Goal: Understand process/instructions

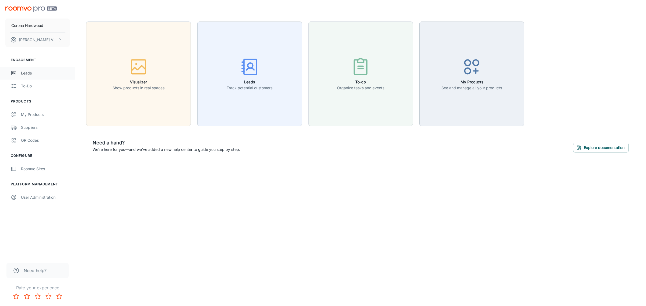
click at [33, 74] on div "Leads" at bounding box center [45, 73] width 49 height 6
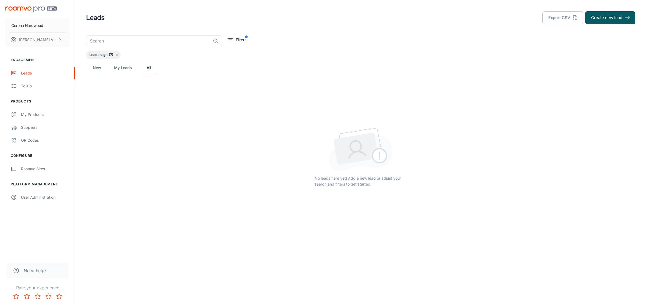
click at [120, 70] on link "My Leads" at bounding box center [123, 67] width 18 height 13
click at [95, 73] on link "New" at bounding box center [96, 67] width 13 height 13
click at [150, 62] on link "All" at bounding box center [148, 59] width 13 height 13
click at [25, 87] on div "To-do" at bounding box center [45, 86] width 49 height 6
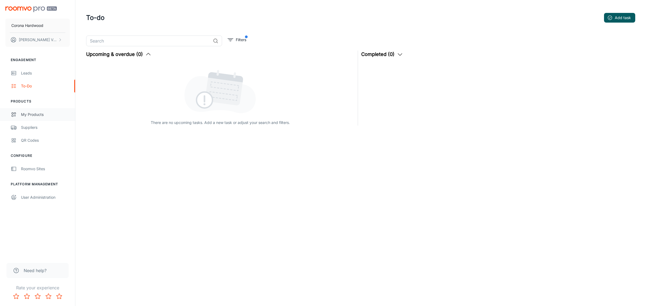
click at [45, 118] on link "My Products" at bounding box center [37, 114] width 75 height 13
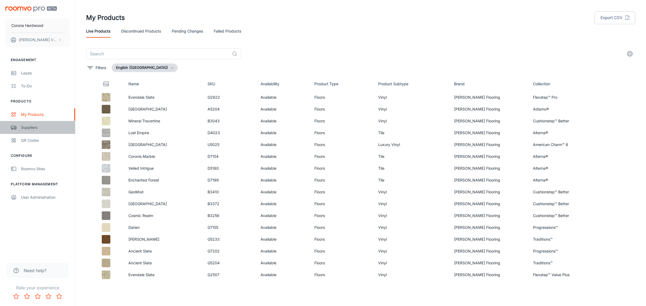
click at [28, 130] on div "Suppliers" at bounding box center [45, 128] width 49 height 6
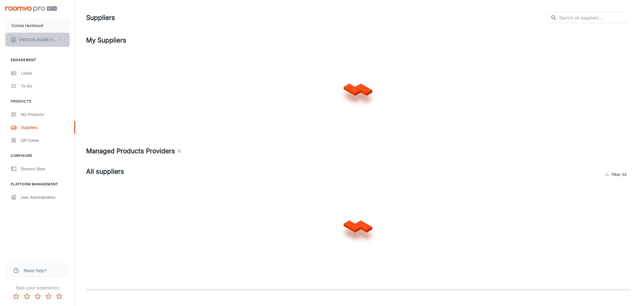
click at [32, 40] on p "Gabriel Vega" at bounding box center [38, 40] width 38 height 6
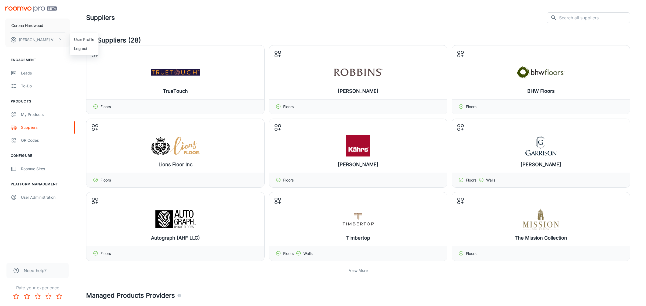
click at [34, 40] on div at bounding box center [323, 153] width 646 height 306
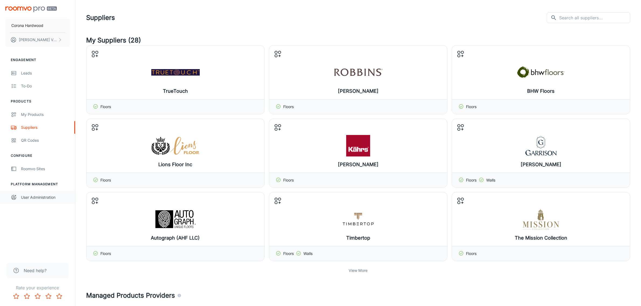
click at [38, 192] on link "User Administration" at bounding box center [37, 197] width 75 height 13
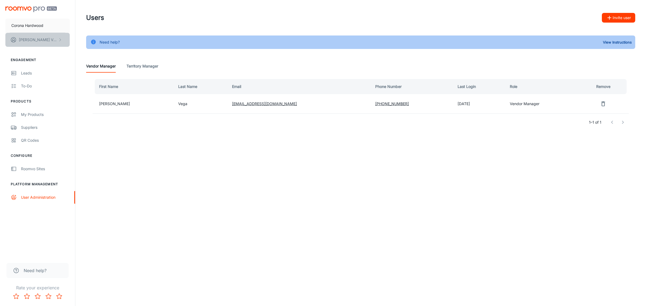
click at [30, 44] on button "Gabriel Vega" at bounding box center [37, 40] width 64 height 14
click at [69, 40] on div at bounding box center [323, 153] width 646 height 306
click at [42, 39] on button "Gabriel Vega" at bounding box center [37, 40] width 64 height 14
click at [96, 38] on li "User Profile" at bounding box center [84, 39] width 29 height 9
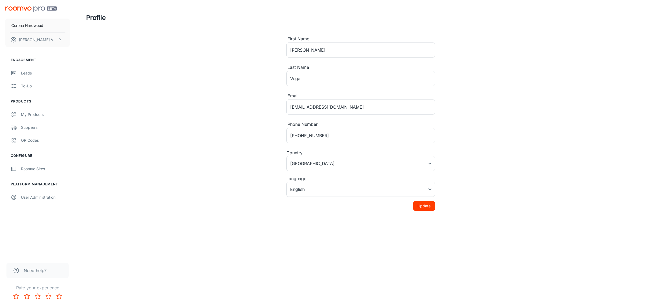
click at [29, 5] on div "Corona Hardwood Gabriel Vega" at bounding box center [37, 25] width 75 height 51
click at [28, 9] on img "scrollable content" at bounding box center [30, 9] width 51 height 6
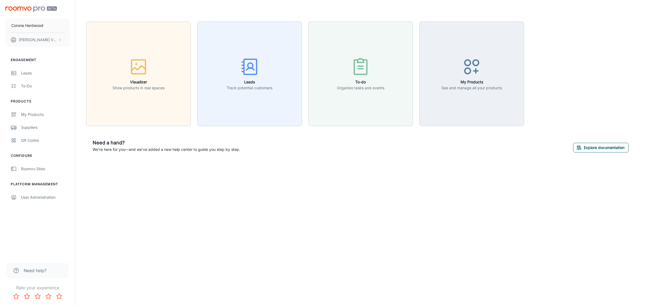
click at [606, 145] on button "Explore documentation" at bounding box center [601, 148] width 56 height 10
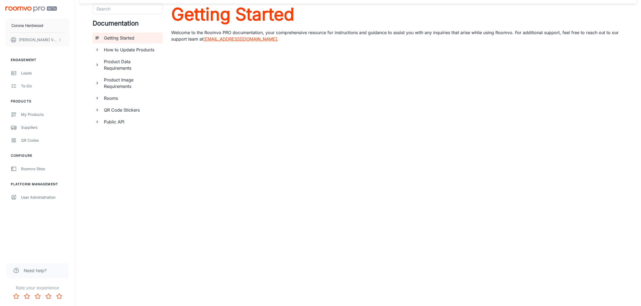
scroll to position [32, 0]
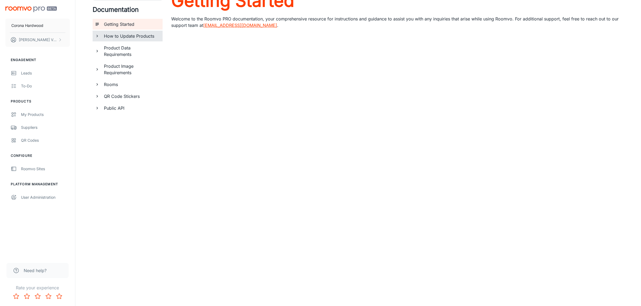
click at [127, 34] on h6 "How to Update Products" at bounding box center [131, 36] width 54 height 6
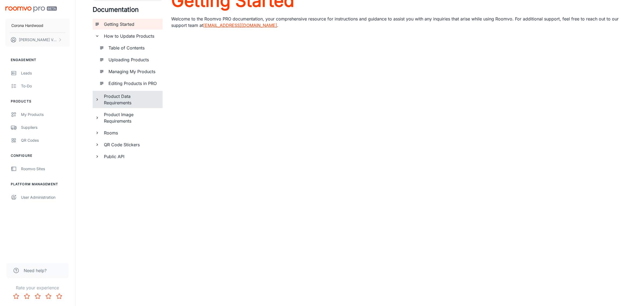
click at [119, 94] on h6 "Product Data Requirements" at bounding box center [131, 99] width 54 height 13
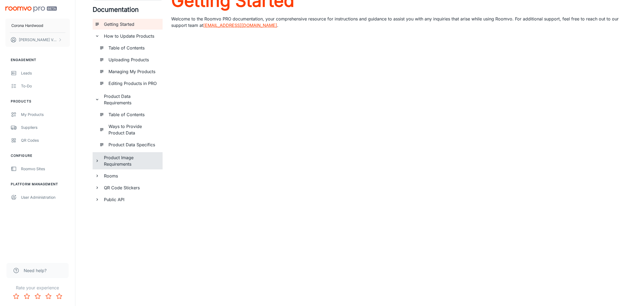
click at [131, 160] on h6 "Product Image Requirements" at bounding box center [131, 161] width 54 height 13
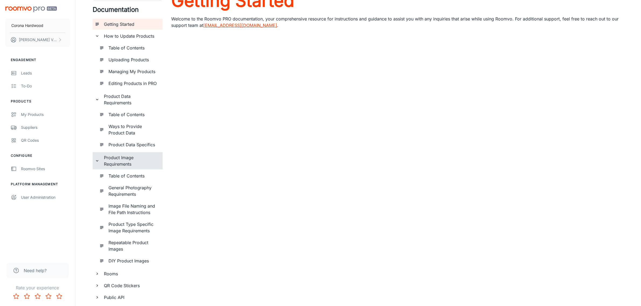
scroll to position [50, 0]
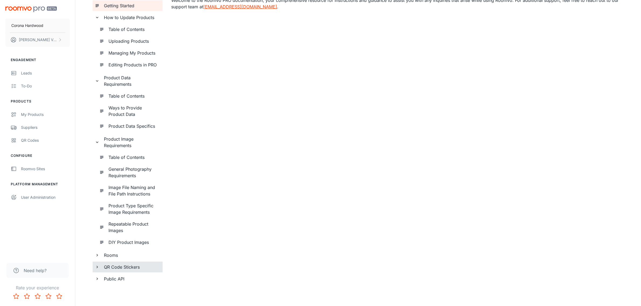
click at [130, 270] on div "QR Code Stickers" at bounding box center [131, 267] width 59 height 11
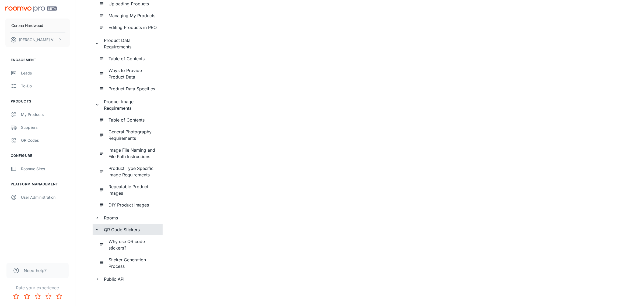
scroll to position [88, 0]
click at [123, 283] on div "Public API" at bounding box center [131, 279] width 59 height 11
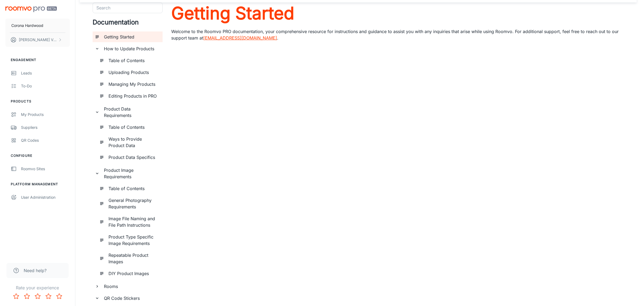
scroll to position [0, 0]
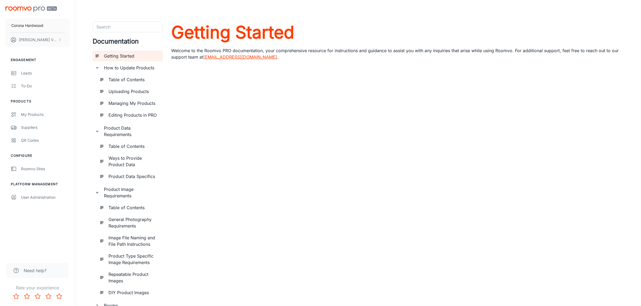
click at [137, 19] on header at bounding box center [358, 11] width 557 height 22
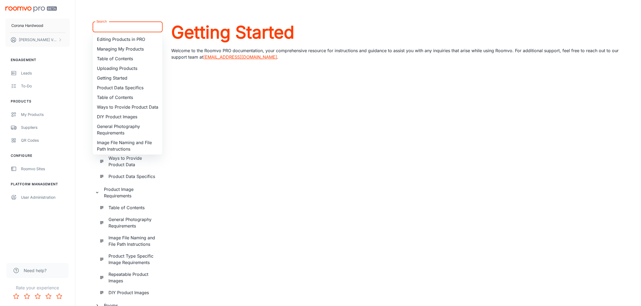
click at [135, 28] on input "Search" at bounding box center [123, 27] width 58 height 8
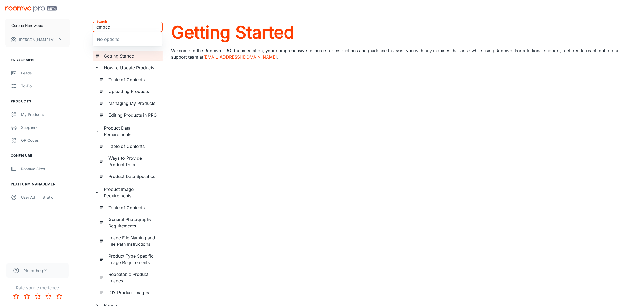
type input "embed"
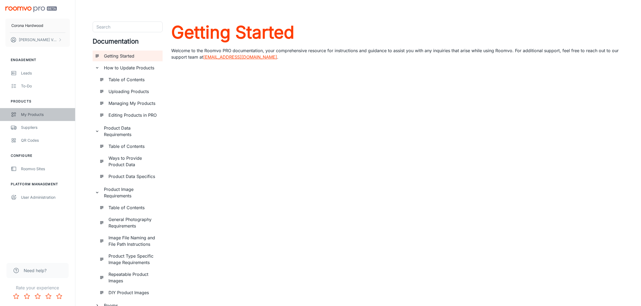
click at [40, 115] on div "My Products" at bounding box center [45, 115] width 49 height 6
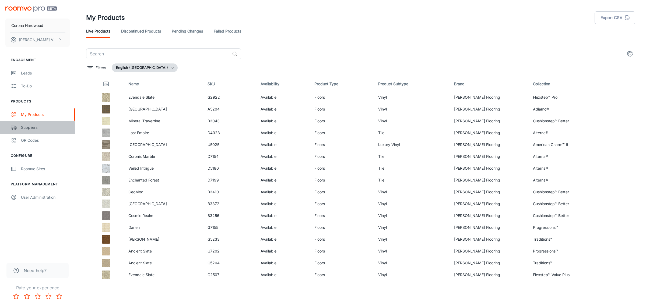
click at [31, 125] on div "Suppliers" at bounding box center [45, 128] width 49 height 6
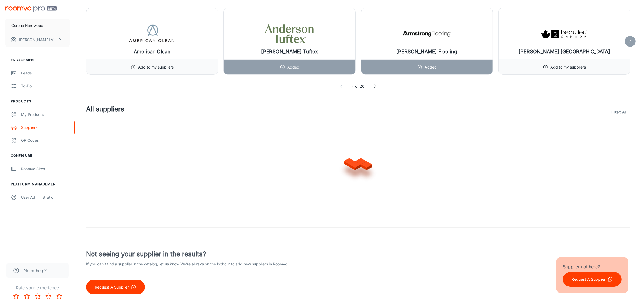
scroll to position [331, 0]
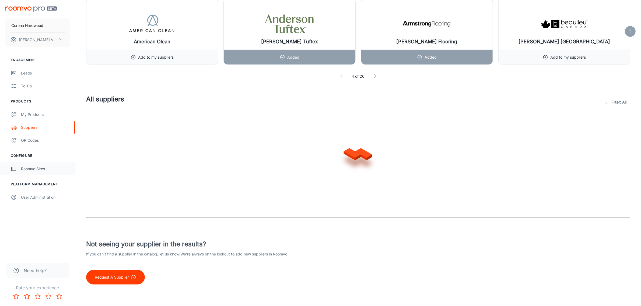
click at [38, 171] on div "Roomvo Sites" at bounding box center [45, 169] width 49 height 6
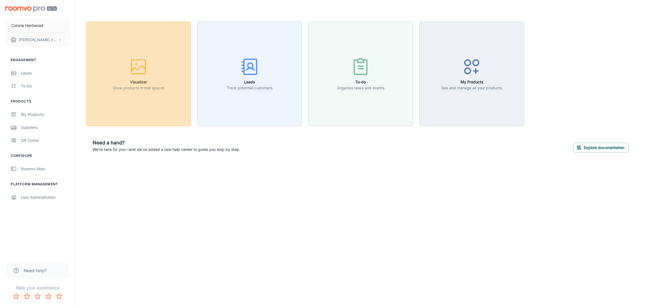
click at [148, 76] on icon "button" at bounding box center [138, 67] width 20 height 20
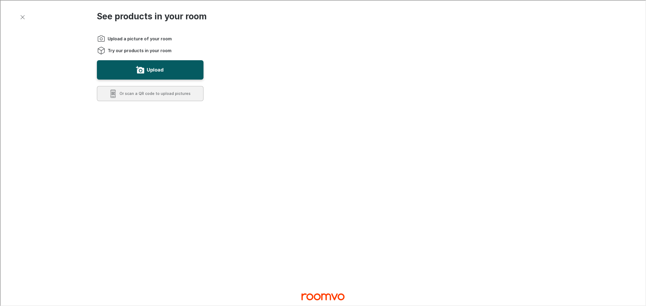
click at [19, 16] on icon "Exit visualizer" at bounding box center [22, 16] width 6 height 6
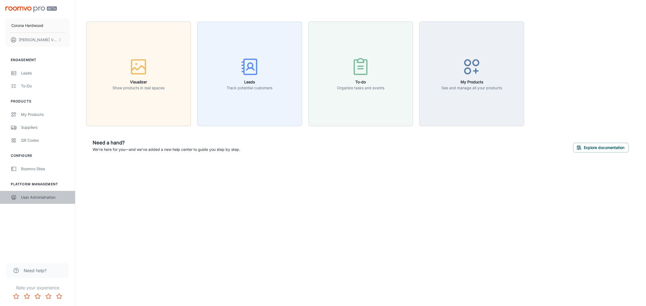
click at [37, 197] on div "User Administration" at bounding box center [45, 198] width 49 height 6
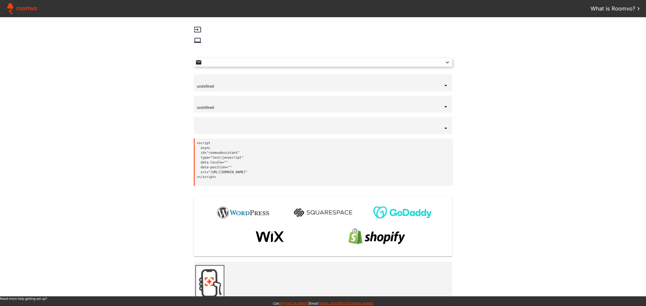
type input "[GEOGRAPHIC_DATA]"
type input "English"
type input "bottom-right"
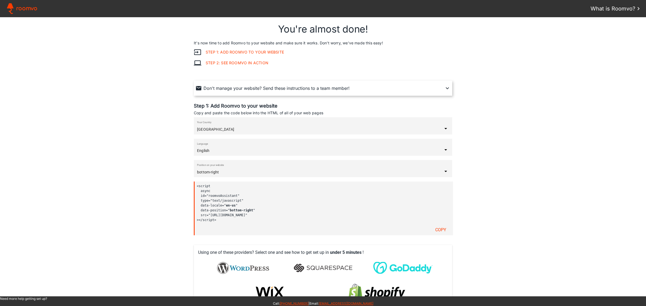
click at [258, 220] on code "<script [GEOGRAPHIC_DATA] id="roomvoAssistant" type="text/javascript" data-loca…" at bounding box center [322, 203] width 250 height 39
click at [258, 219] on code "<script [GEOGRAPHIC_DATA] id="roomvoAssistant" type="text/javascript" data-loca…" at bounding box center [322, 203] width 250 height 39
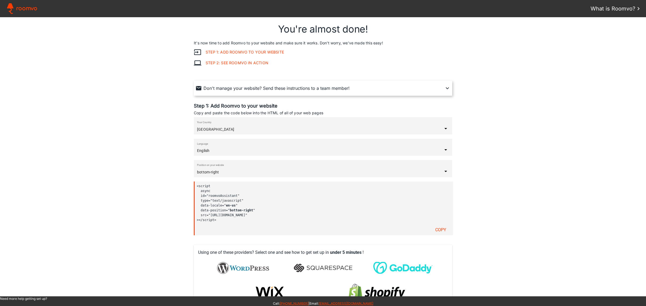
click at [239, 217] on code "<script [GEOGRAPHIC_DATA] id="roomvoAssistant" type="text/javascript" data-loca…" at bounding box center [322, 203] width 250 height 39
drag, startPoint x: 219, startPoint y: 219, endPoint x: 191, endPoint y: 179, distance: 48.5
click at [191, 179] on assistant-instructions at bounding box center [323, 156] width 646 height 279
